Goal: Transaction & Acquisition: Book appointment/travel/reservation

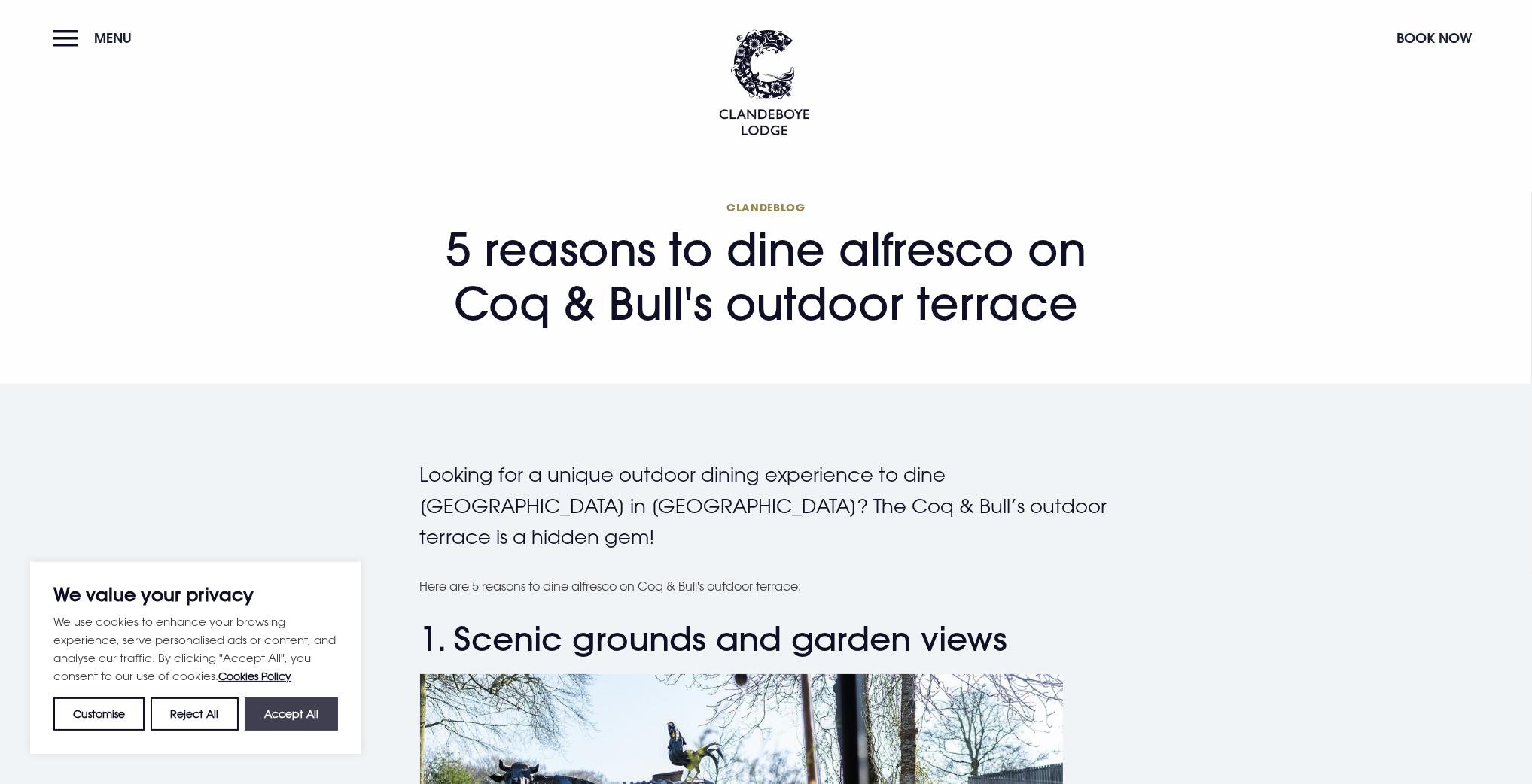
click at [315, 713] on button "Accept All" at bounding box center [291, 714] width 93 height 33
checkbox input "true"
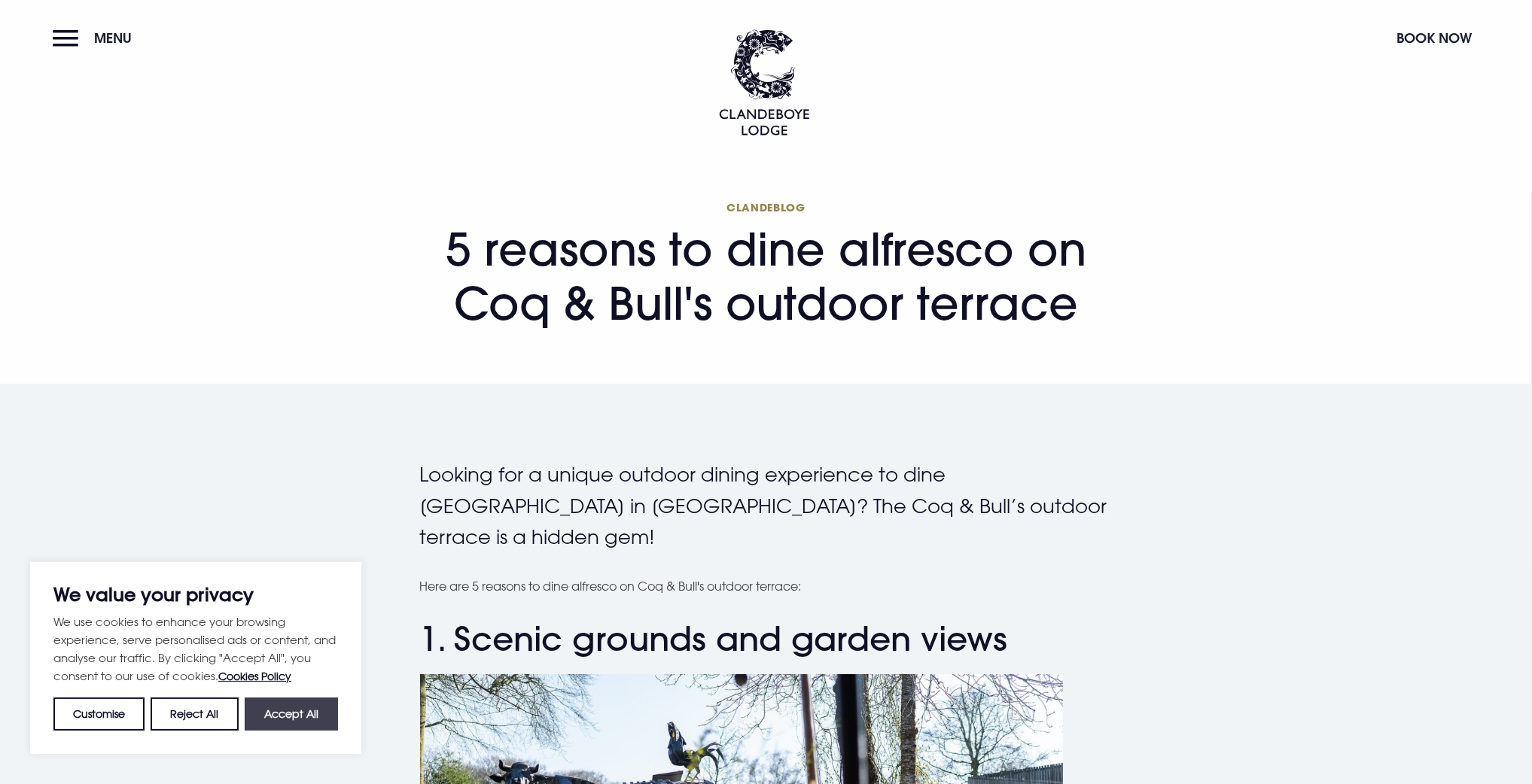
checkbox input "true"
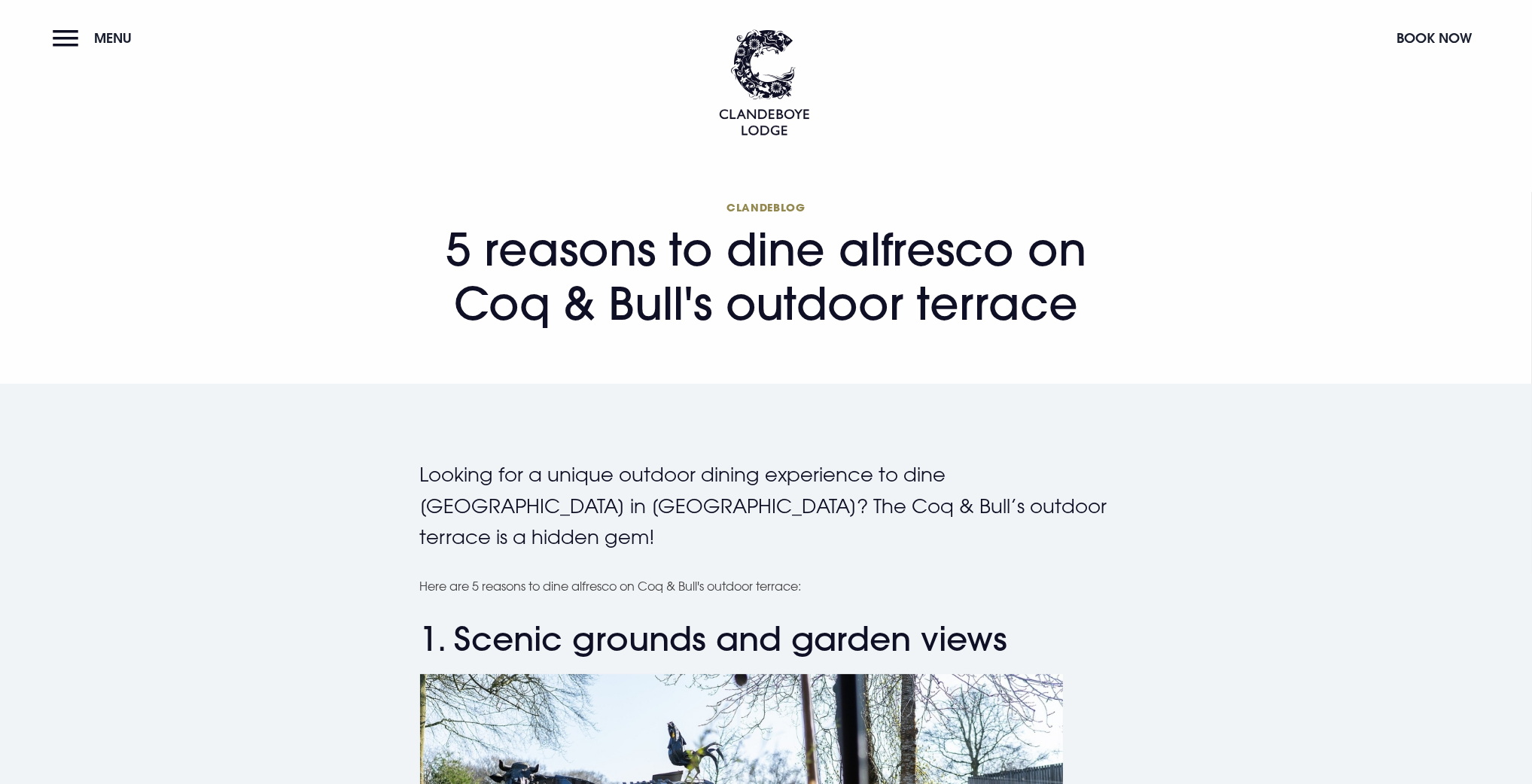
click at [1441, 42] on button "Book Now" at bounding box center [1434, 38] width 90 height 32
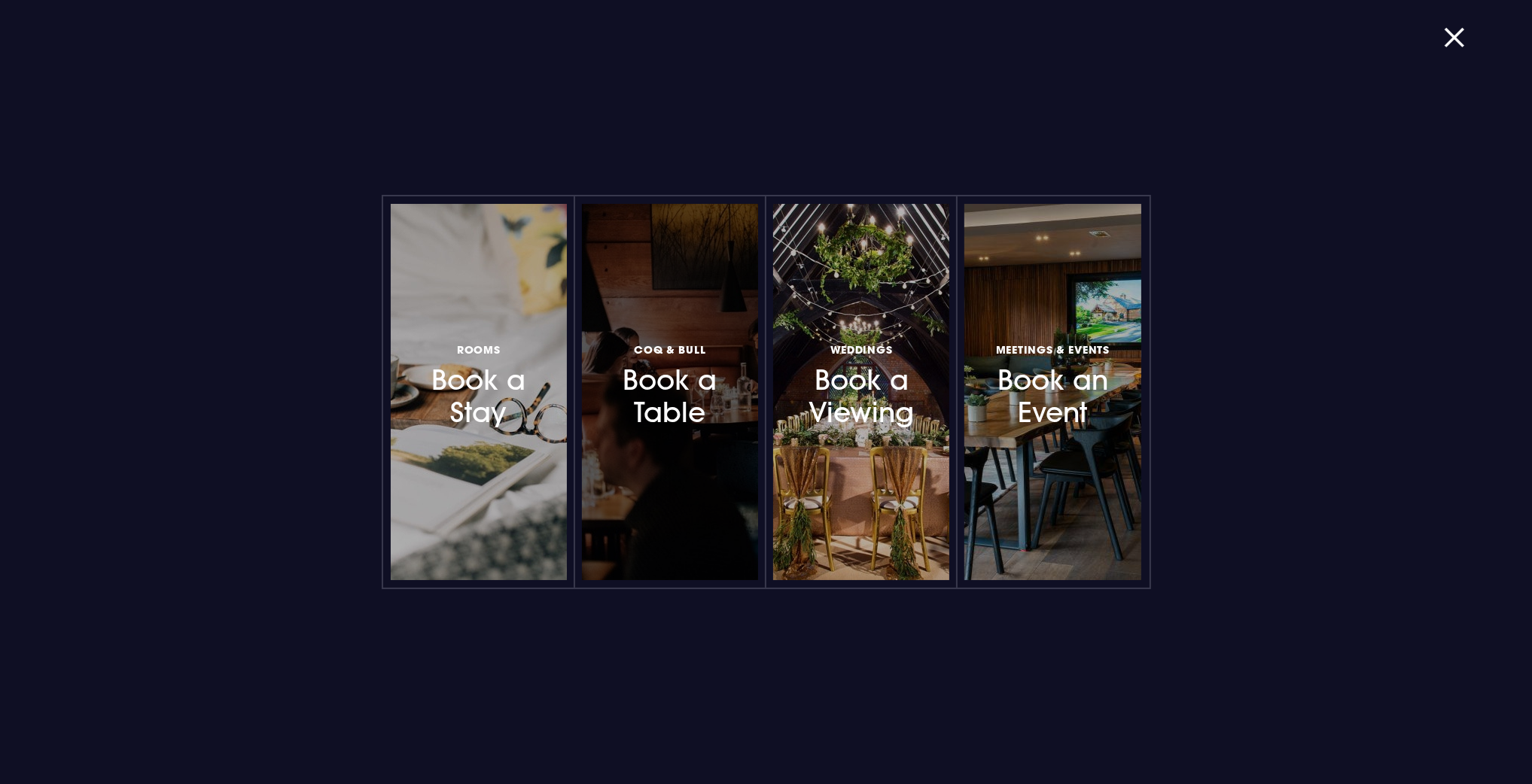
click at [656, 370] on h3 "Coq & Bull Book a Table" at bounding box center [670, 384] width 131 height 89
